Goal: Transaction & Acquisition: Purchase product/service

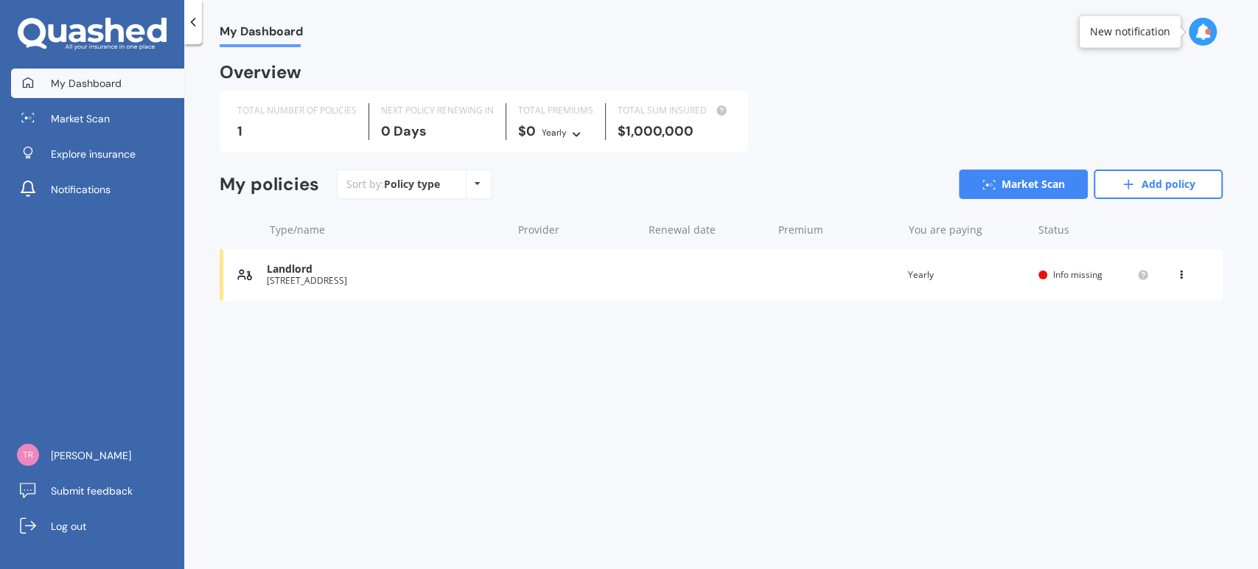
click at [340, 262] on div "Landlord [STREET_ADDRESS] Renewal date Premium You are paying Yearly Status Inf…" at bounding box center [721, 275] width 1003 height 52
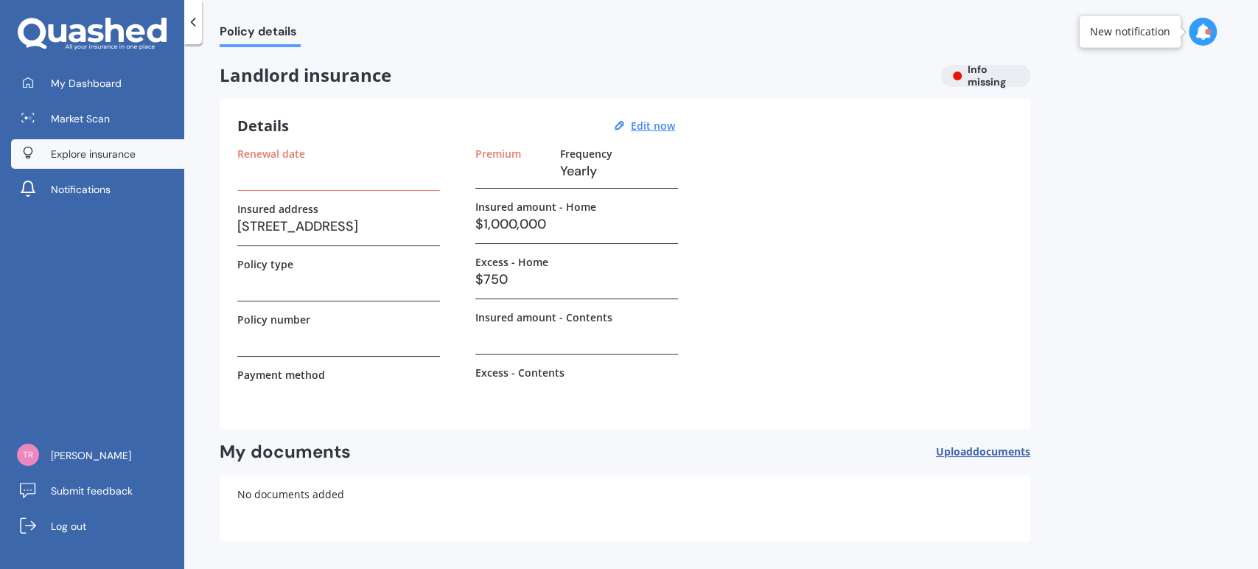
click at [72, 158] on span "Explore insurance" at bounding box center [93, 154] width 85 height 15
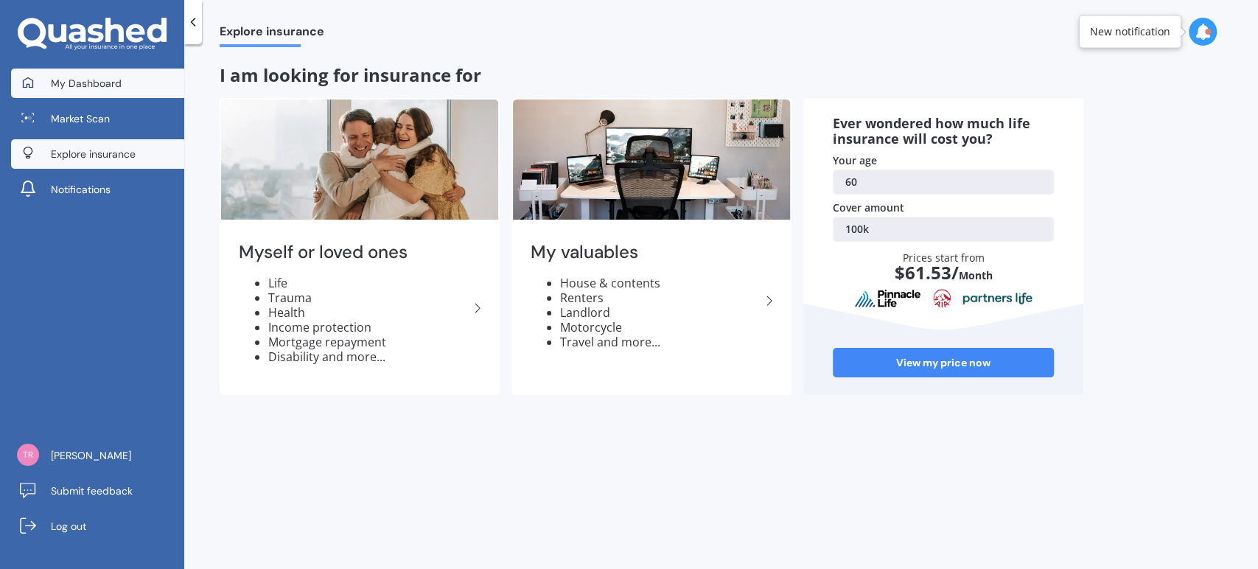
click at [85, 77] on span "My Dashboard" at bounding box center [86, 83] width 71 height 15
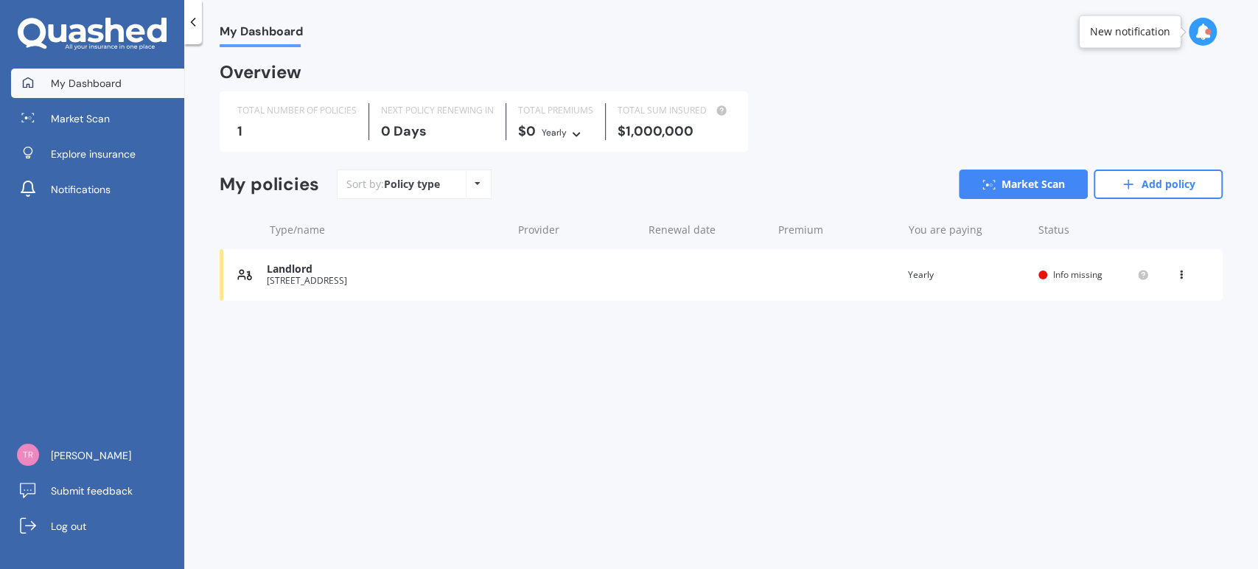
click at [1192, 30] on div at bounding box center [1203, 32] width 28 height 28
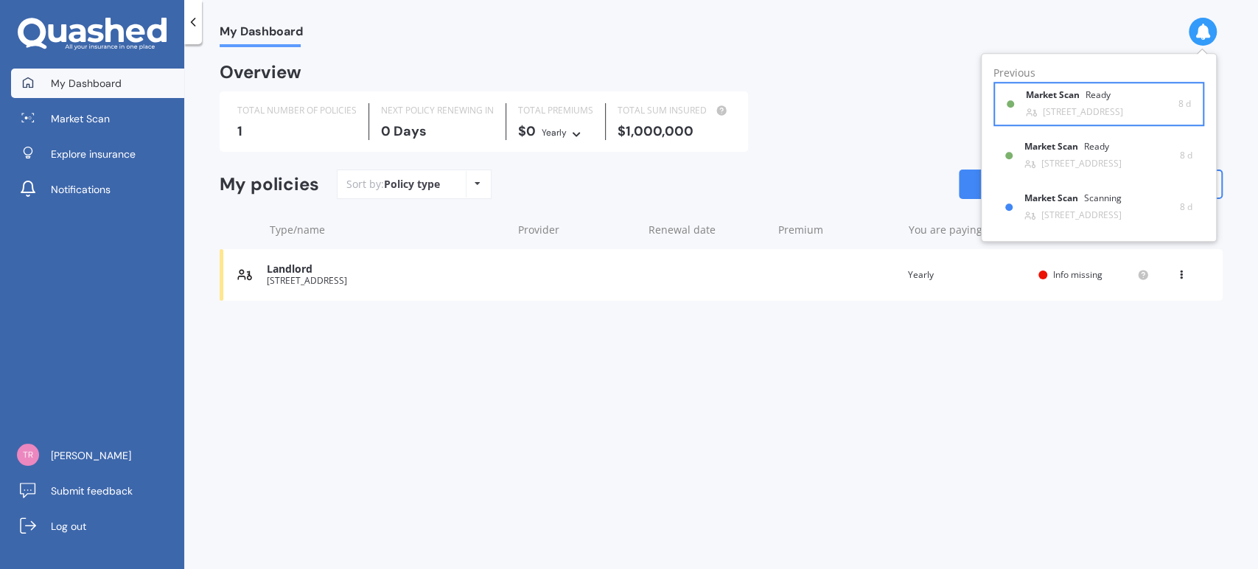
click at [1072, 107] on div "[STREET_ADDRESS]" at bounding box center [1083, 112] width 80 height 10
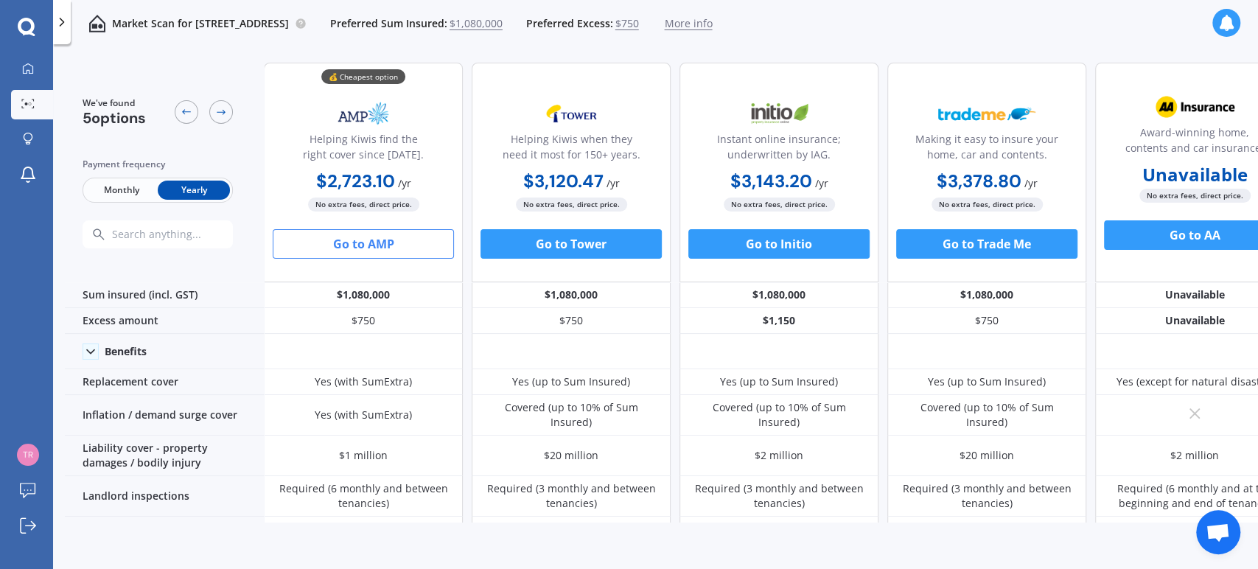
click at [363, 245] on button "Go to AMP" at bounding box center [363, 243] width 181 height 29
